Goal: Transaction & Acquisition: Download file/media

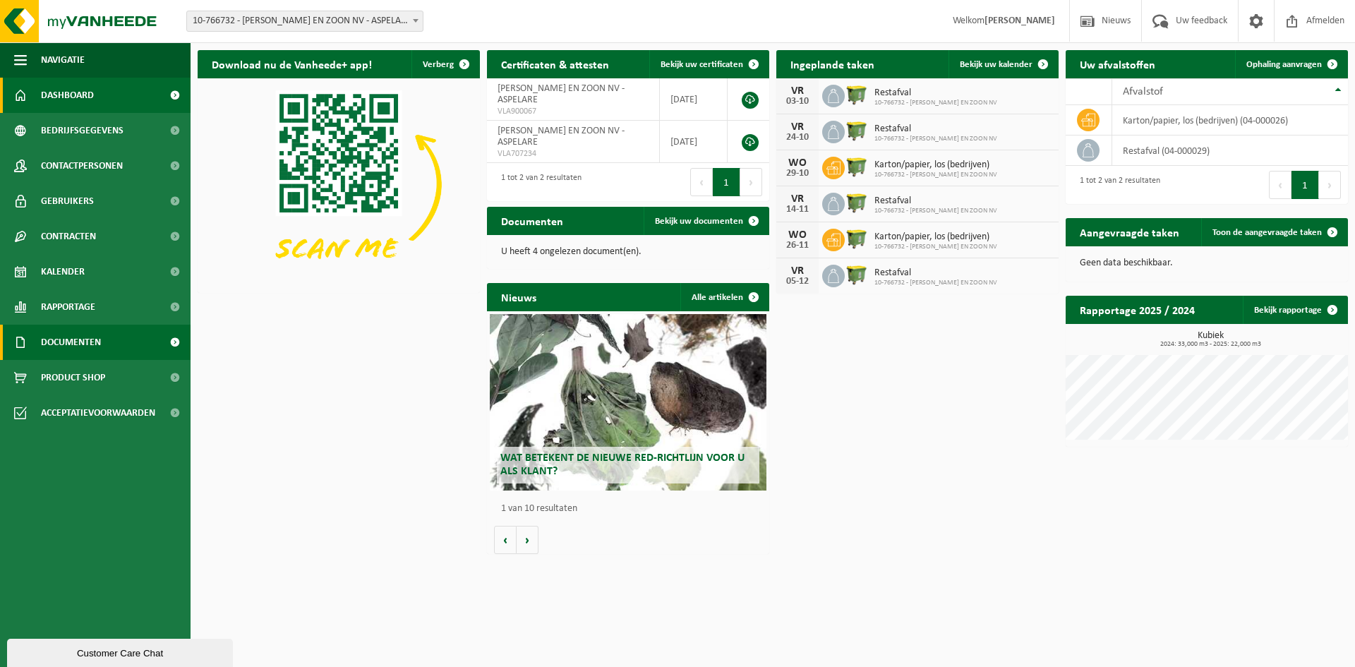
click at [83, 339] on span "Documenten" at bounding box center [71, 342] width 60 height 35
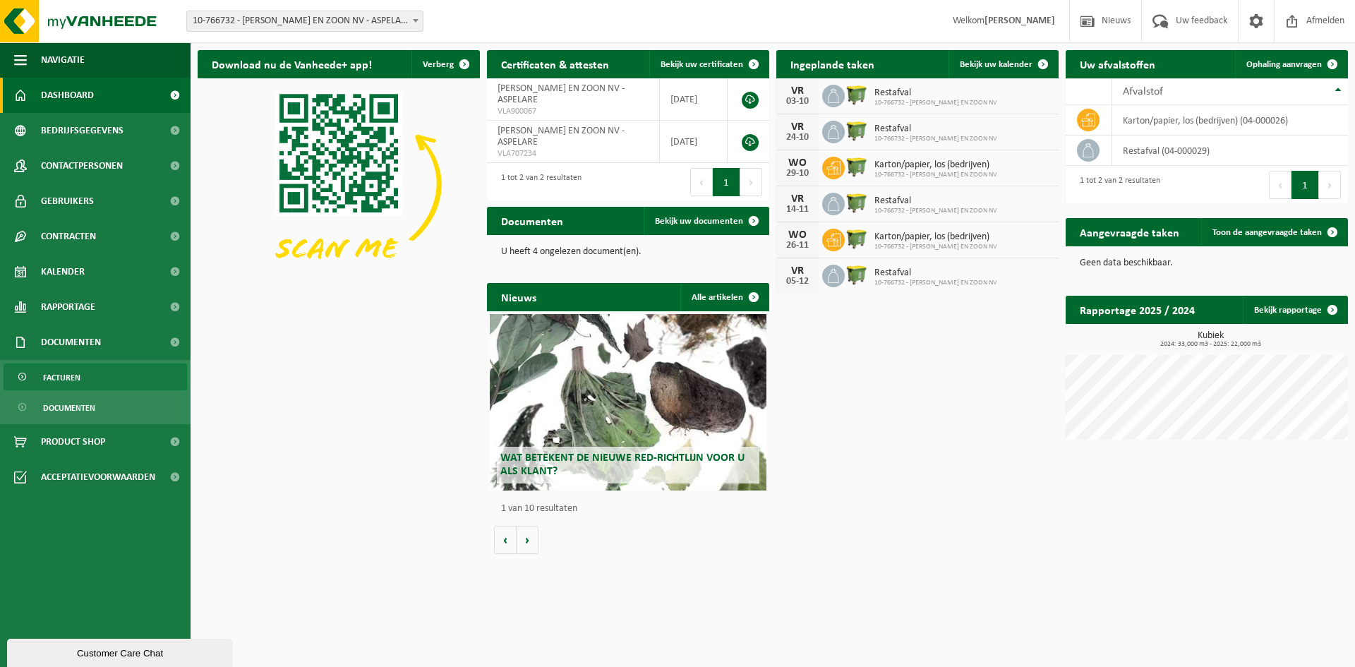
click at [80, 372] on span "Facturen" at bounding box center [61, 377] width 37 height 27
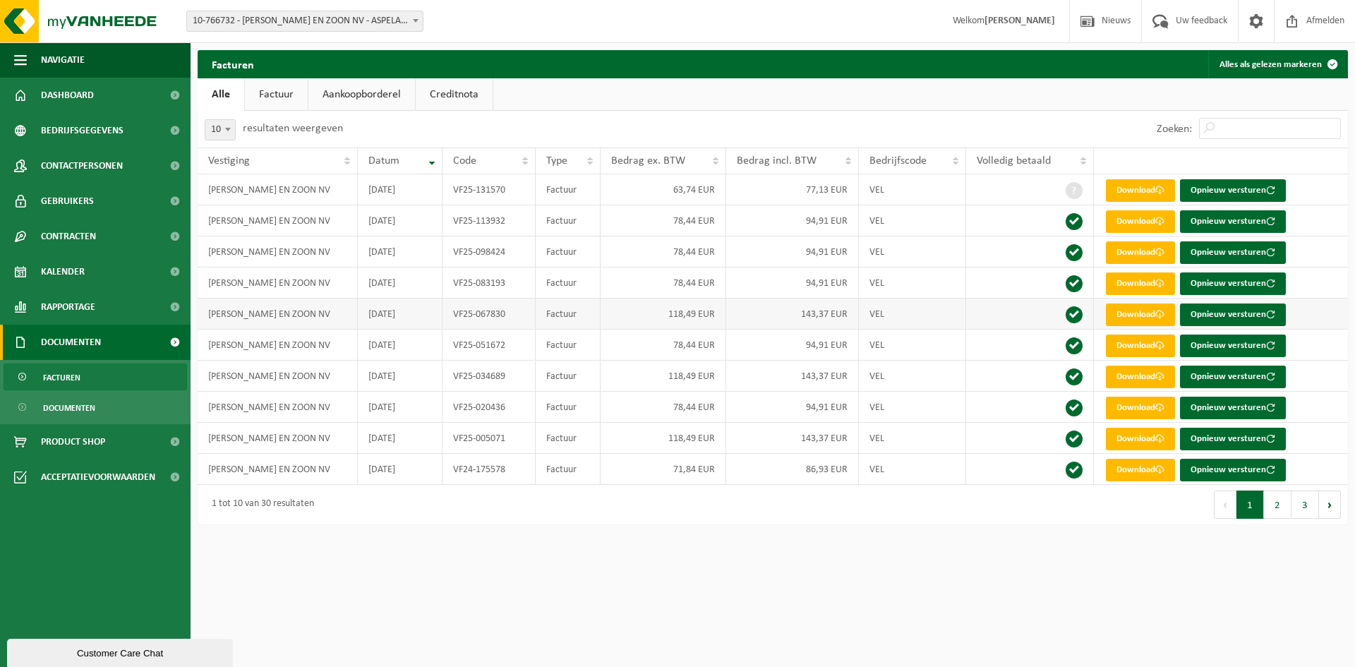
click at [687, 324] on td "118,49 EUR" at bounding box center [663, 313] width 126 height 31
click at [1138, 320] on link "Download" at bounding box center [1140, 314] width 69 height 23
click at [1286, 512] on button "2" at bounding box center [1278, 504] width 28 height 28
click at [1312, 502] on button "3" at bounding box center [1305, 504] width 28 height 28
click at [1148, 253] on link "Download" at bounding box center [1140, 252] width 69 height 23
